Goal: Unclear

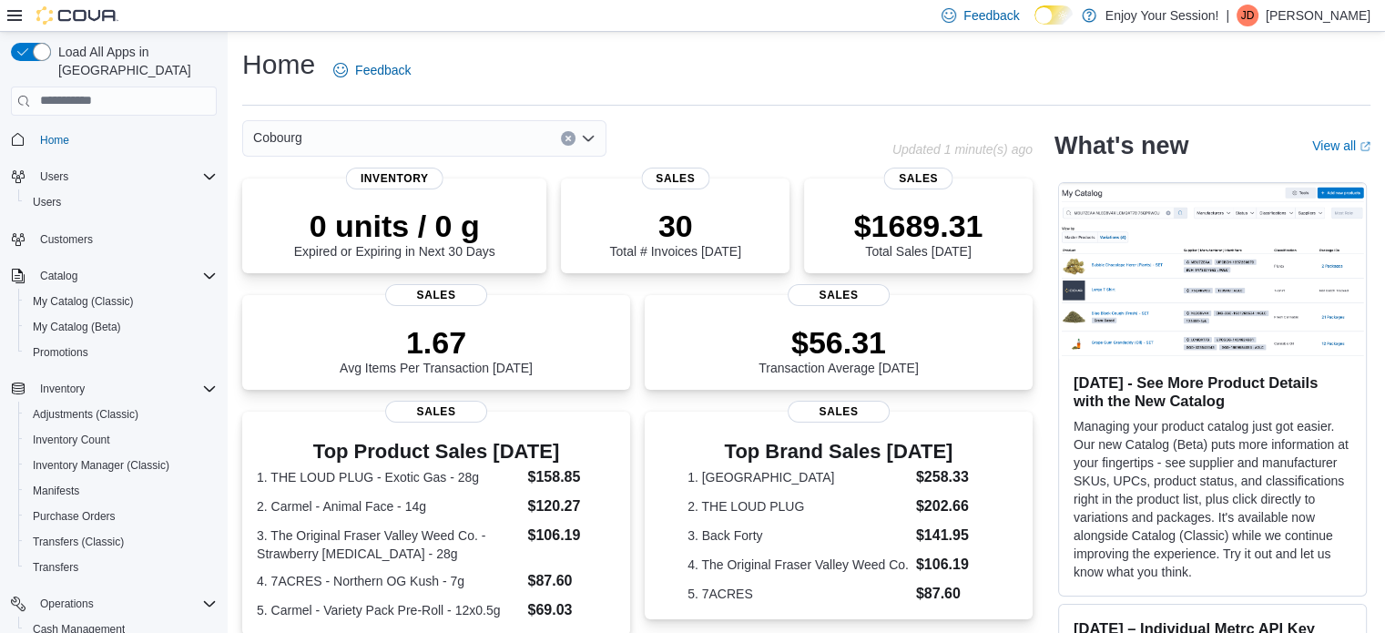
click at [753, 117] on div "Home Feedback Cobourg Updated 1 minute(s) ago 0 units / 0 g Expired or Expiring…" at bounding box center [806, 536] width 1157 height 1008
